Goal: Task Accomplishment & Management: Use online tool/utility

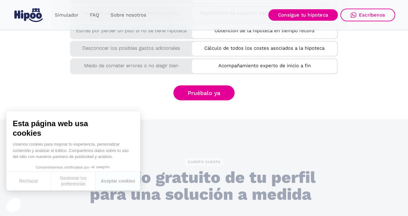
scroll to position [1273, 0]
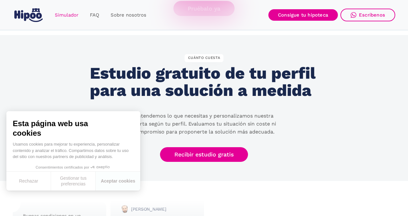
click at [65, 18] on link "Simulador" at bounding box center [66, 15] width 35 height 12
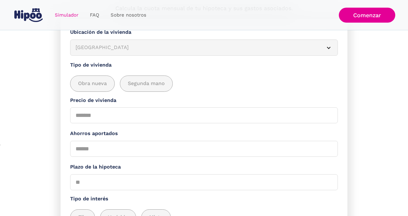
click at [91, 44] on div "[GEOGRAPHIC_DATA]" at bounding box center [197, 48] width 242 height 8
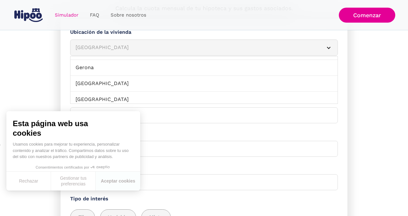
scroll to position [210, 0]
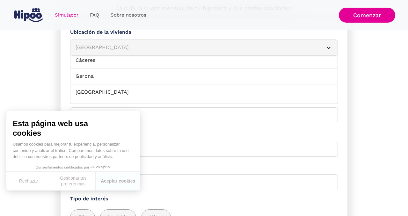
click at [109, 80] on link "Gerona" at bounding box center [203, 77] width 267 height 16
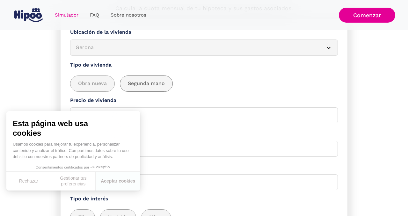
click at [137, 85] on span "Segunda mano" at bounding box center [146, 84] width 37 height 8
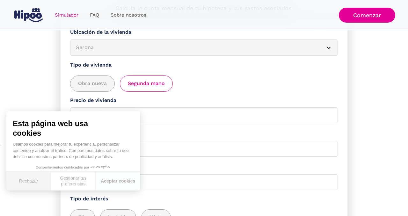
click at [36, 184] on button "Rechazar" at bounding box center [28, 181] width 45 height 19
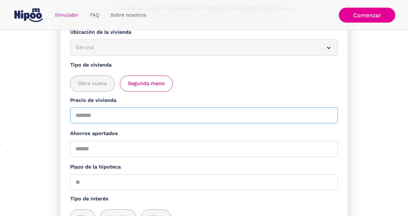
click at [113, 113] on input "Precio de vivienda" at bounding box center [204, 115] width 268 height 16
type input "******"
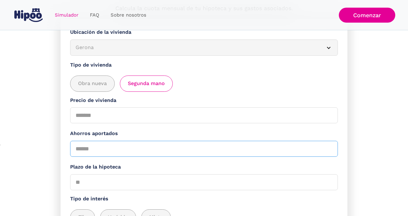
click at [106, 147] on input "Ahorros aportados" at bounding box center [204, 149] width 268 height 16
type input "*****"
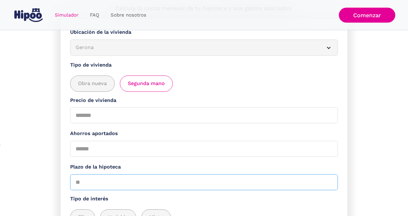
click at [89, 179] on input "Plazo de la hipoteca" at bounding box center [204, 182] width 268 height 16
click at [42, 191] on section "**********" at bounding box center [204, 155] width 408 height 272
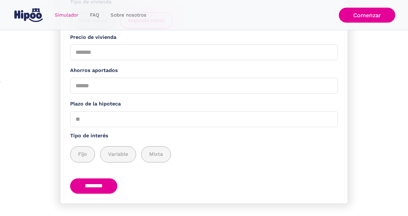
scroll to position [154, 0]
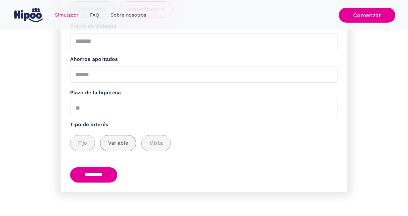
click at [119, 147] on span "Variable" at bounding box center [118, 143] width 20 height 8
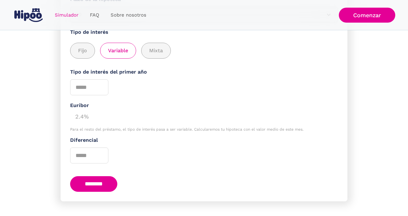
scroll to position [257, 0]
